Goal: Task Accomplishment & Management: Complete application form

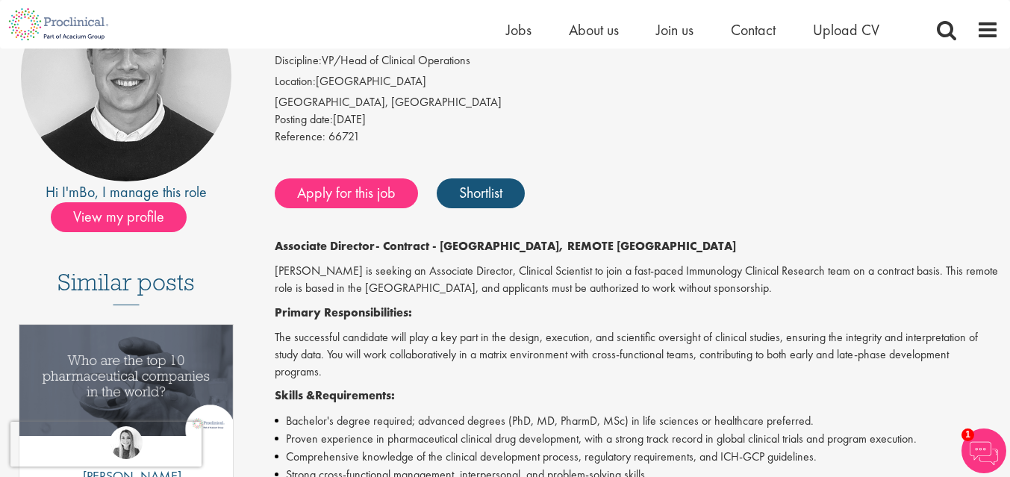
scroll to position [197, 0]
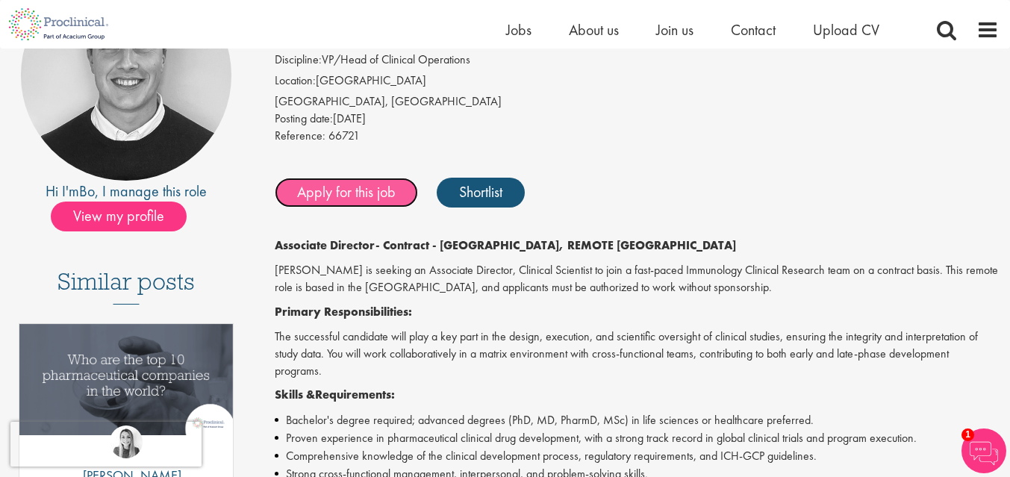
click at [385, 192] on link "Apply for this job" at bounding box center [346, 193] width 143 height 30
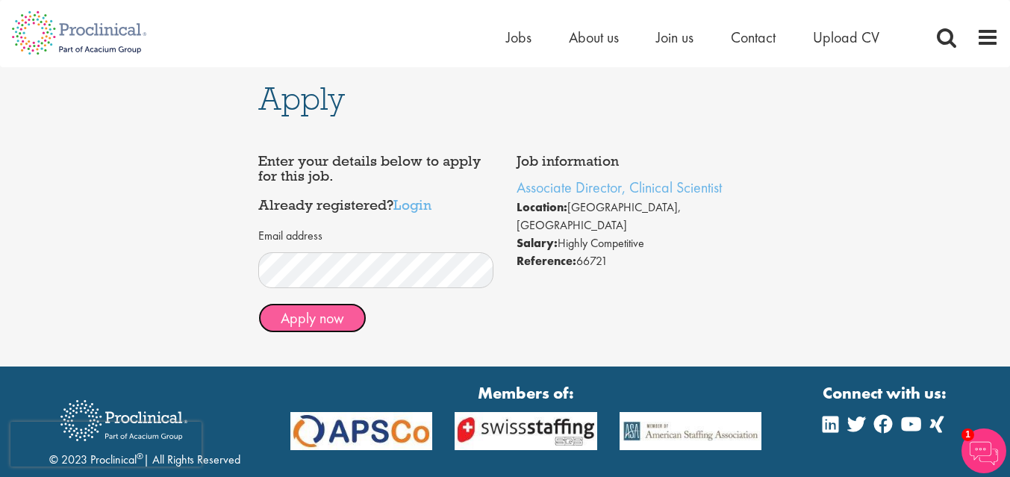
click at [323, 326] on button "Apply now" at bounding box center [312, 318] width 108 height 30
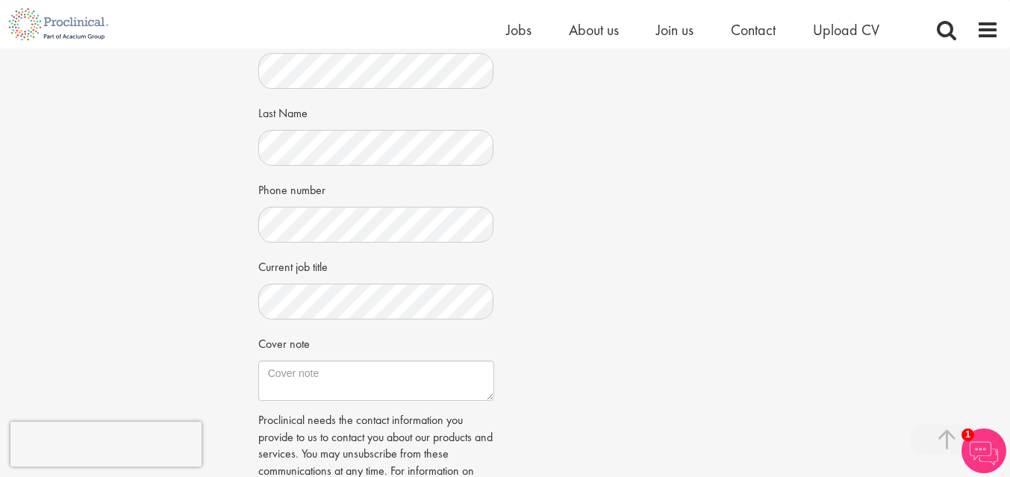
click at [517, 328] on div "Job information Associate Director, Clinical Scientist Location: Boston, USA Sa…" at bounding box center [505, 209] width 517 height 742
click at [504, 323] on div "Enter your details and choose a CV CV in the cloud? Upload using Dropbox or Goo…" at bounding box center [376, 209] width 258 height 742
click at [530, 338] on div "Job information Associate Director, Clinical Scientist Location: Boston, USA Sa…" at bounding box center [505, 209] width 517 height 742
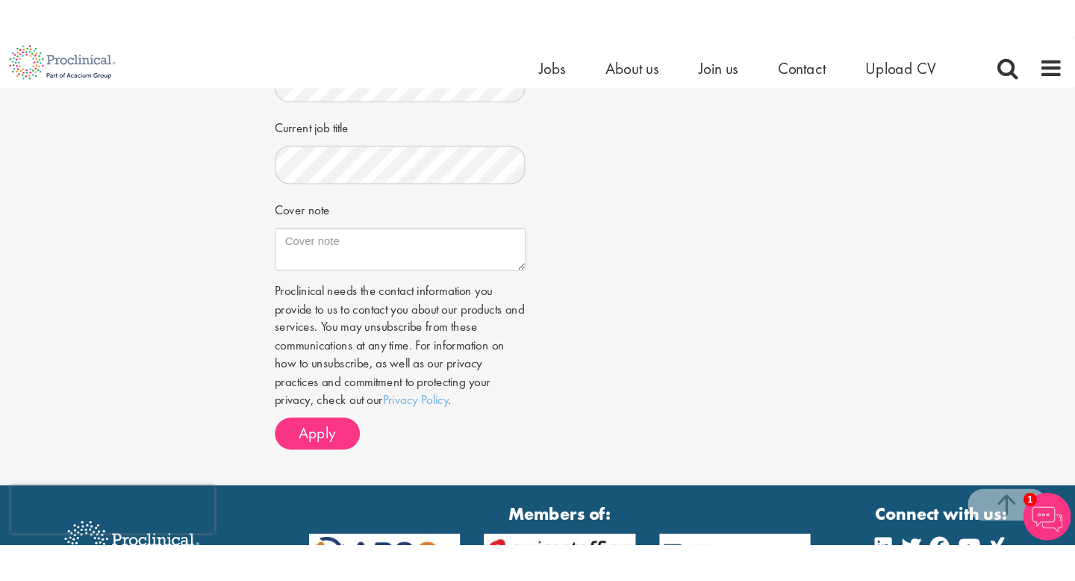
scroll to position [456, 0]
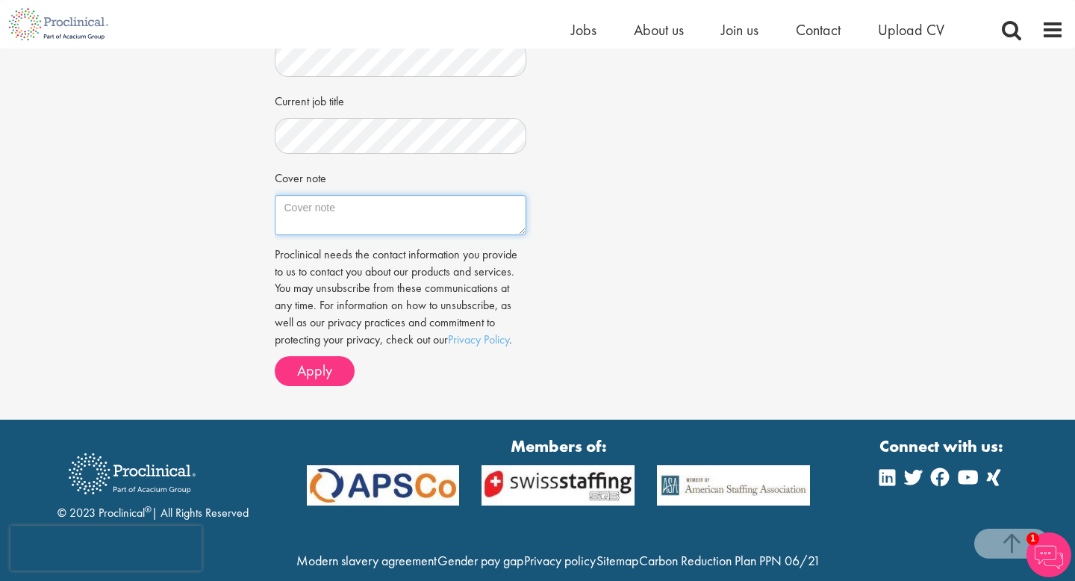
click at [313, 217] on textarea "Cover note" at bounding box center [401, 215] width 252 height 40
paste textarea "Dear Hiring Manager, I am writing to express my strong interest in the Associat…"
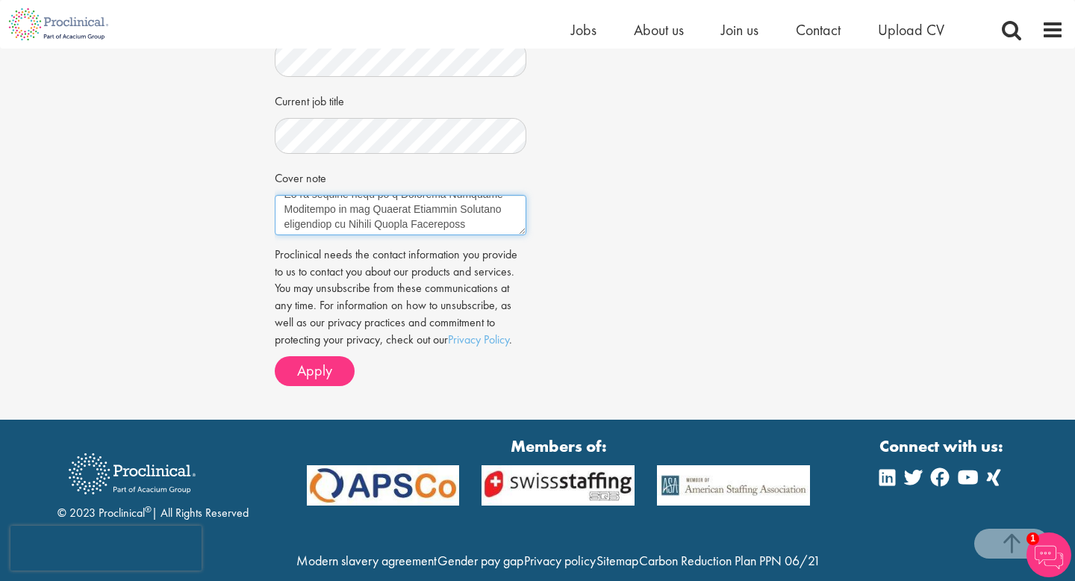
scroll to position [0, 0]
type textarea "Dear Hiring Manager, I am writing to express my strong interest in the Associat…"
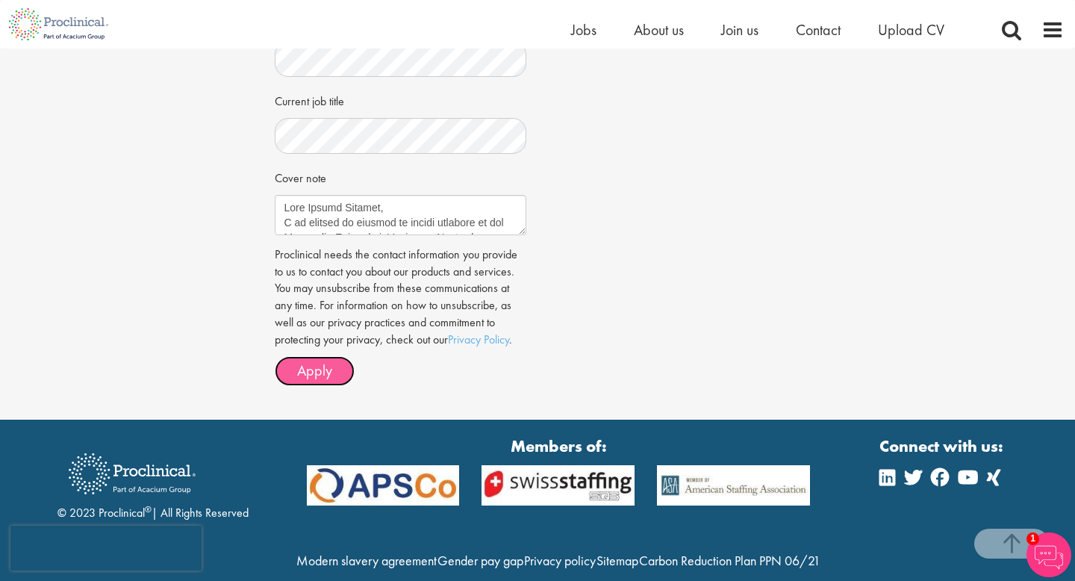
click at [322, 369] on span "Apply" at bounding box center [314, 370] width 35 height 19
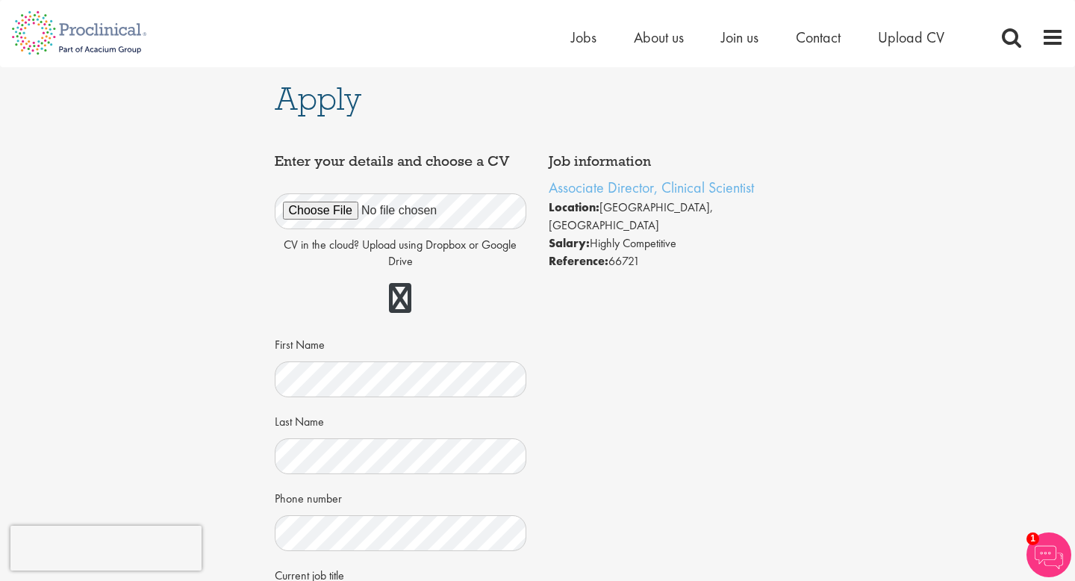
click at [692, 405] on div "Job information Associate Director, Clinical Scientist Location: Boston, USA Sa…" at bounding box center [538, 453] width 549 height 615
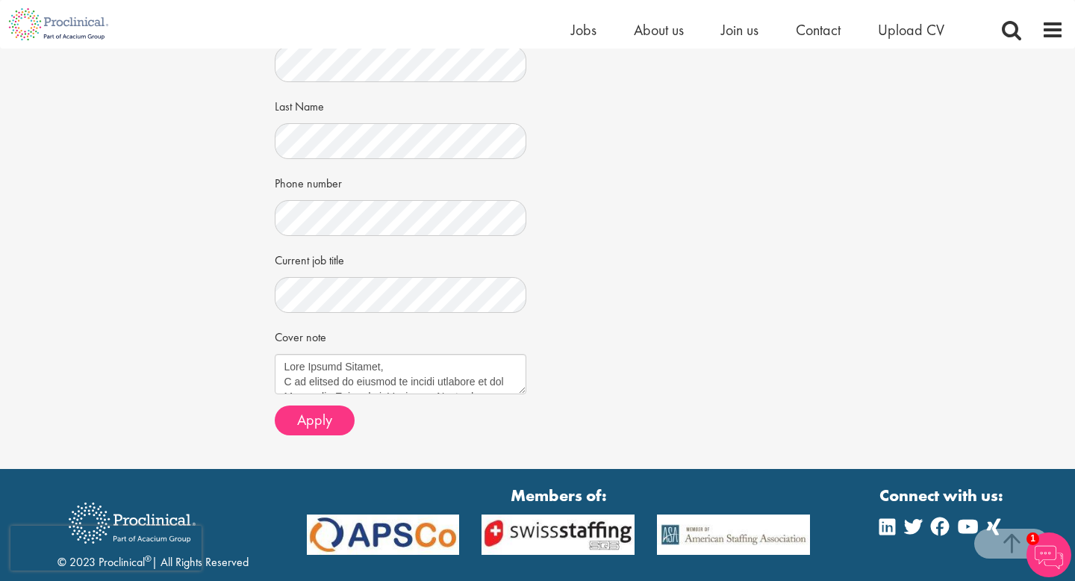
scroll to position [305, 0]
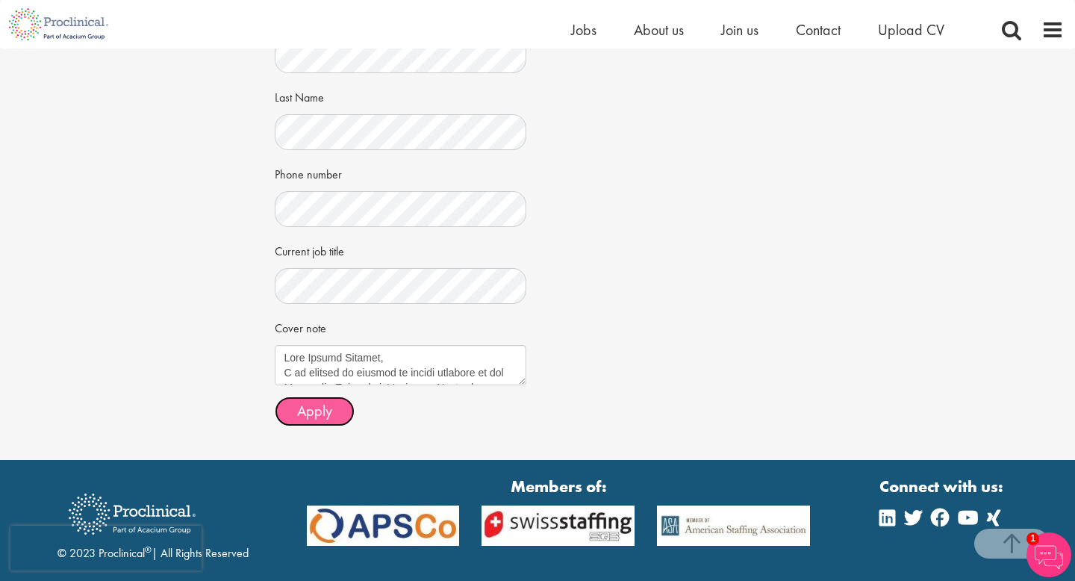
click at [303, 408] on span "Apply" at bounding box center [314, 410] width 35 height 19
